Goal: Transaction & Acquisition: Purchase product/service

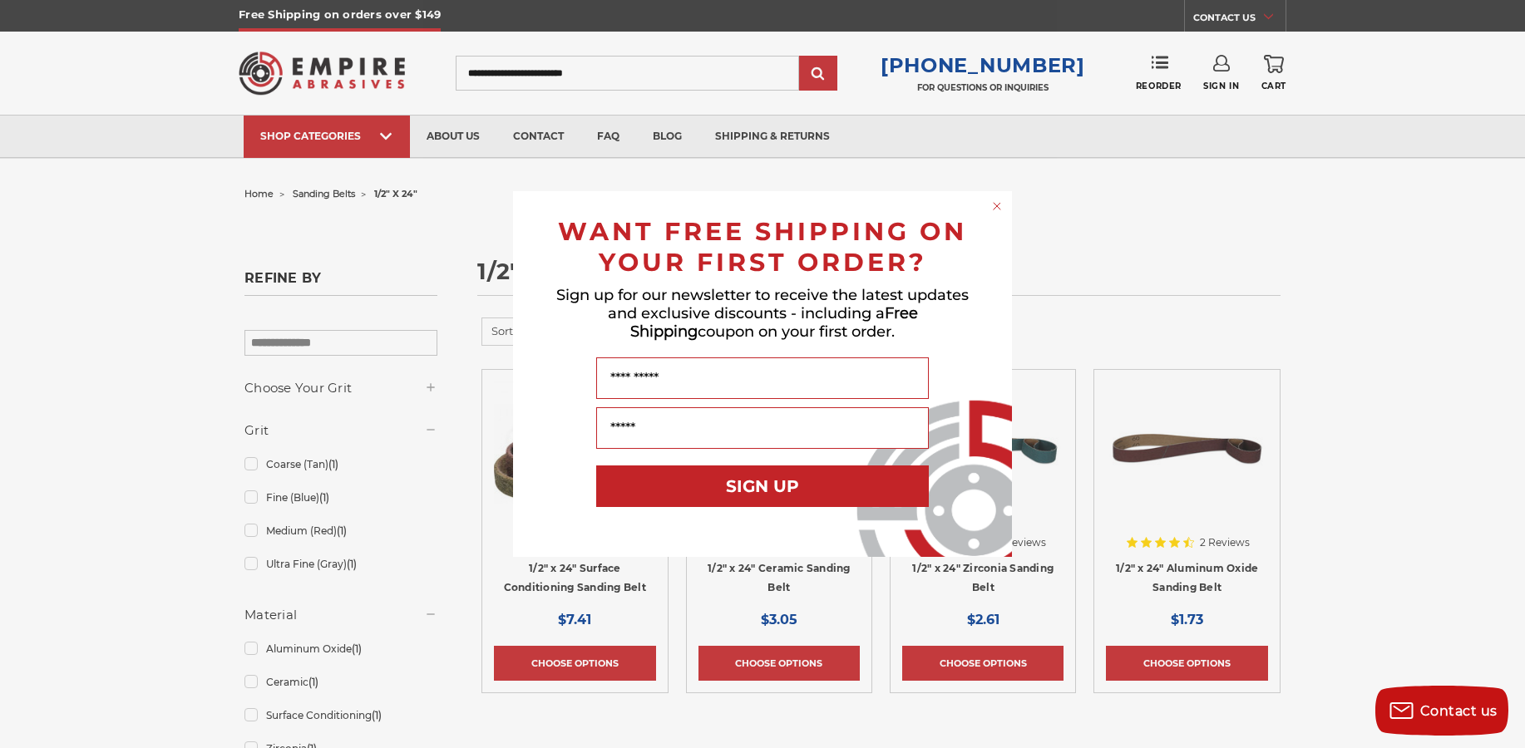
click input "******" at bounding box center [0, 0] width 0 height 0
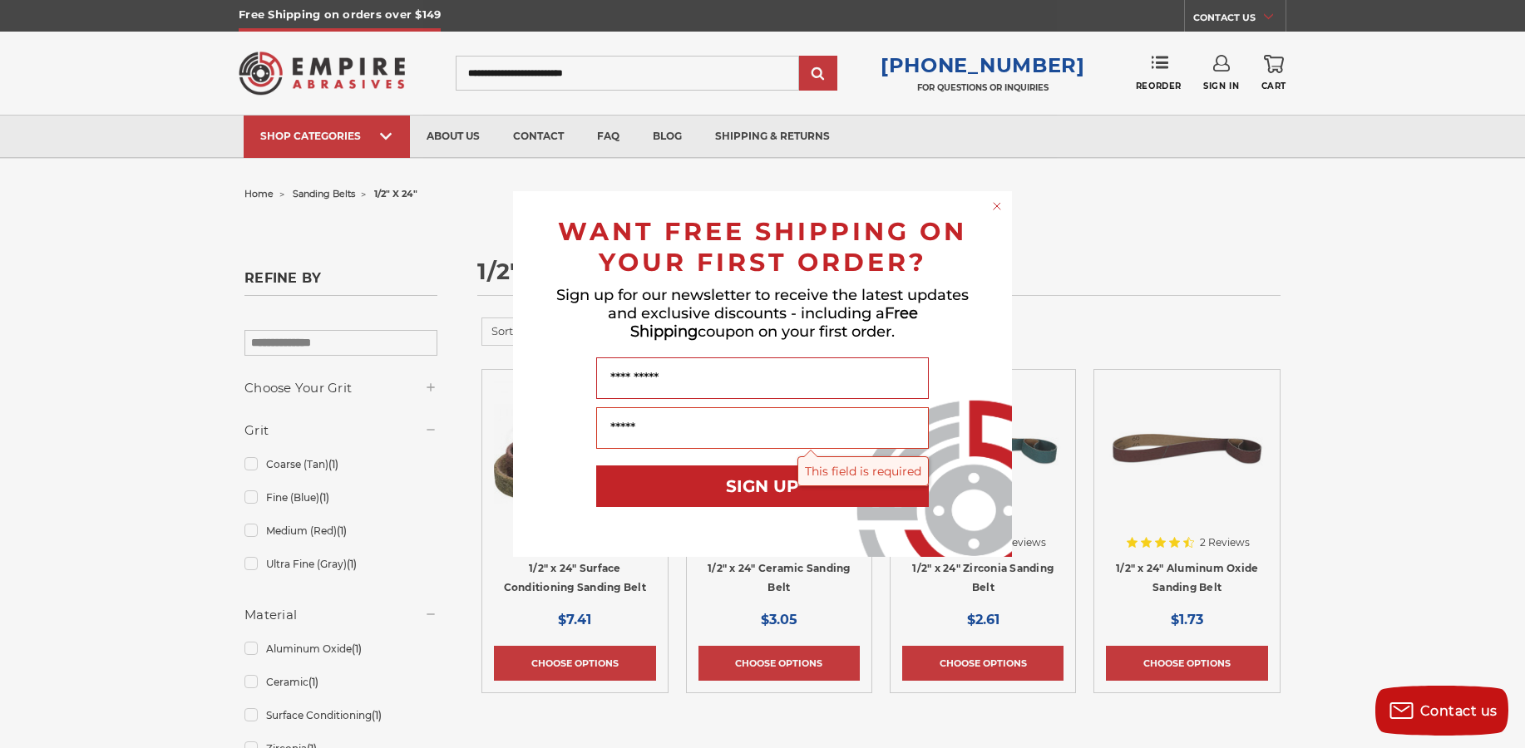
click input "******" at bounding box center [0, 0] width 0 height 0
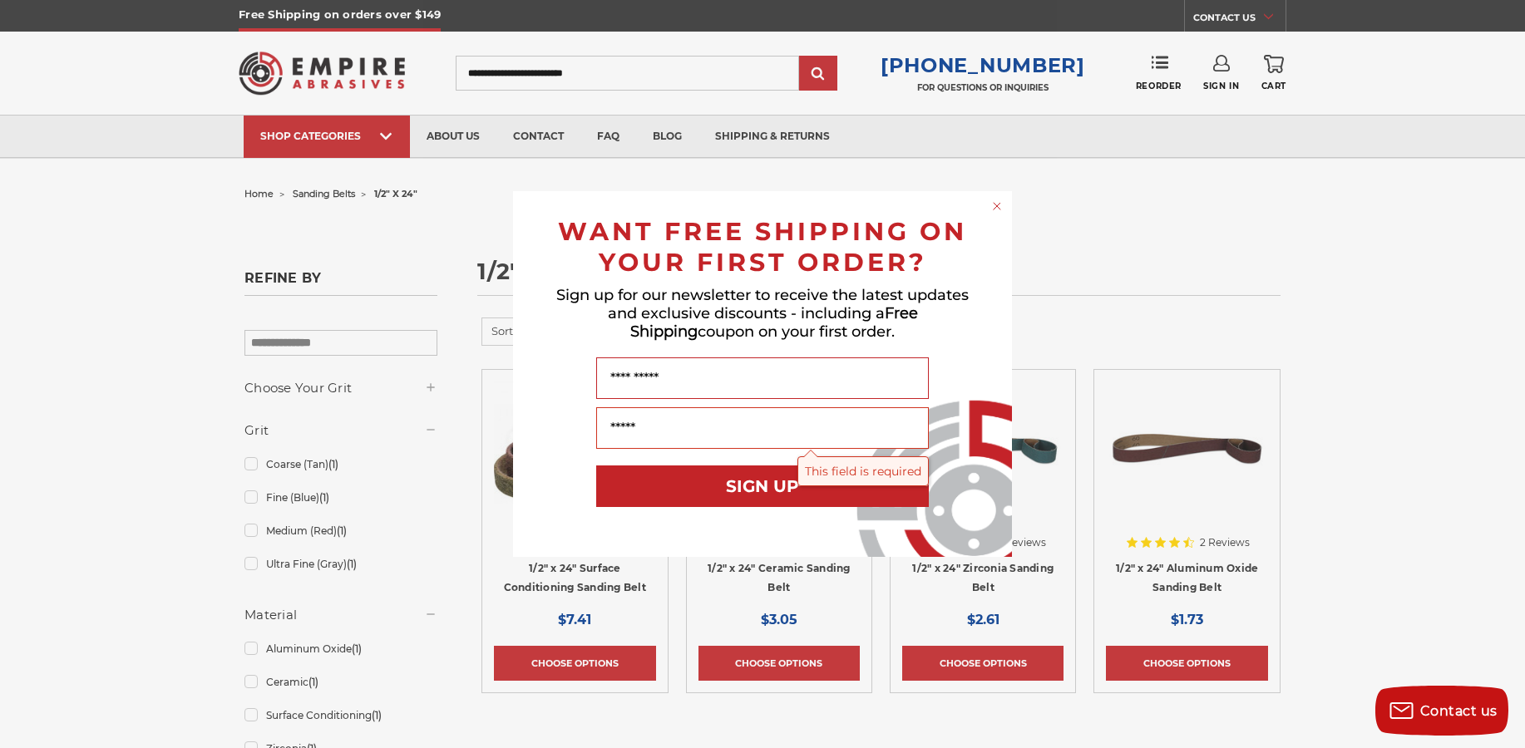
click input "******" at bounding box center [0, 0] width 0 height 0
type input "**********"
